Goal: Transaction & Acquisition: Purchase product/service

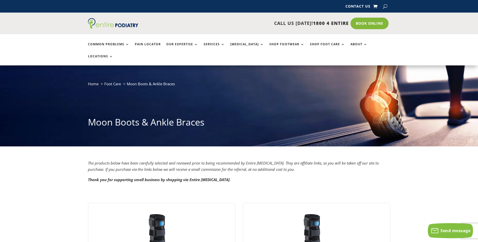
click at [386, 5] on button "button" at bounding box center [385, 7] width 4 height 8
click at [344, 6] on input "search" at bounding box center [350, 7] width 54 height 4
type input "********"
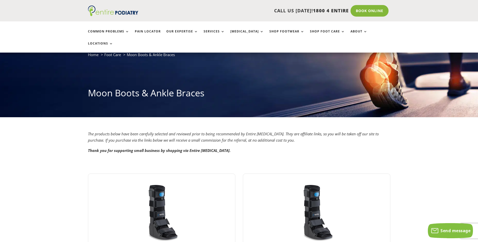
scroll to position [19, 0]
